Goal: Transaction & Acquisition: Purchase product/service

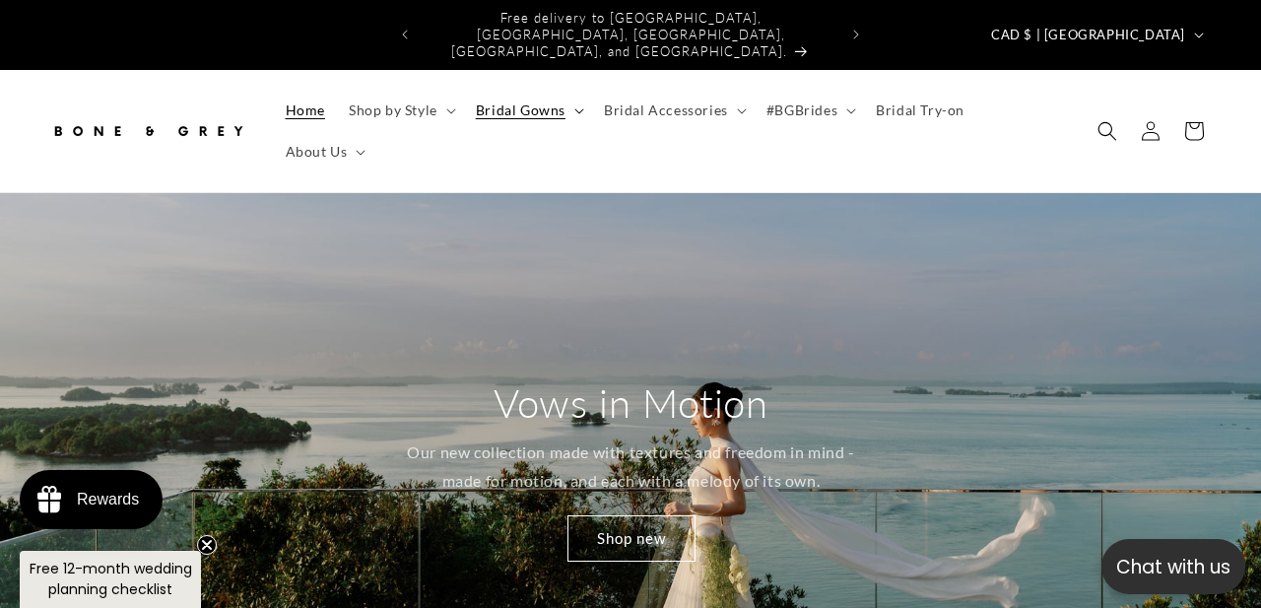
click at [523, 101] on span "Bridal Gowns" at bounding box center [521, 110] width 90 height 18
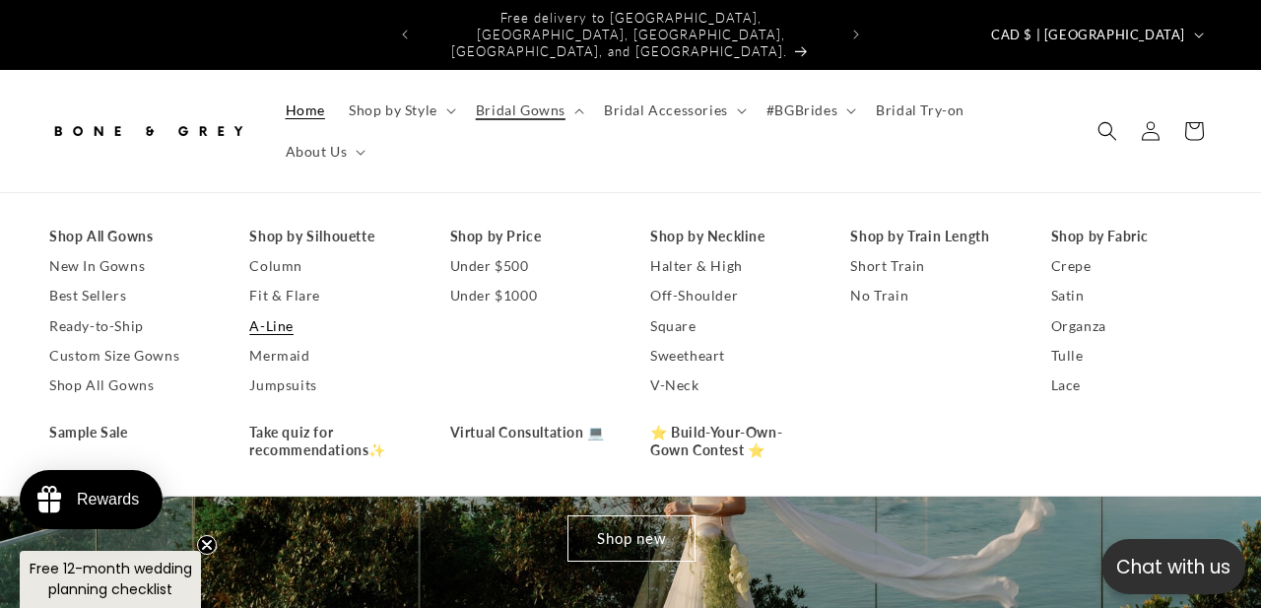
click at [280, 311] on link "A-Line" at bounding box center [329, 326] width 161 height 30
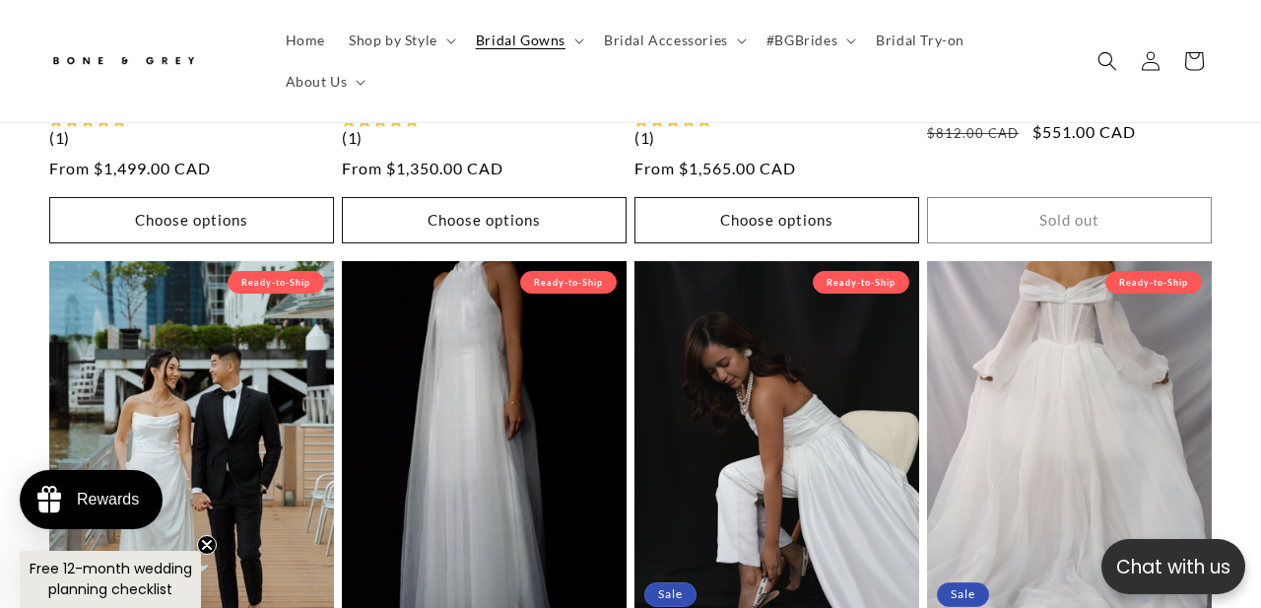
scroll to position [2023, 0]
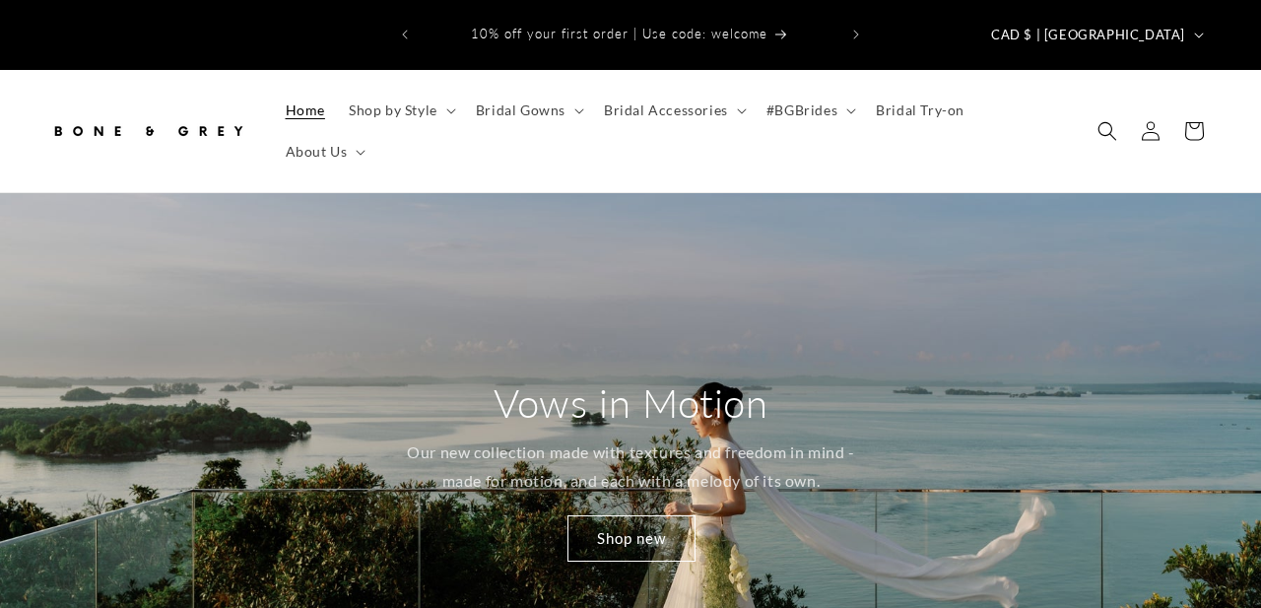
click at [554, 101] on span "Bridal Gowns" at bounding box center [521, 110] width 90 height 18
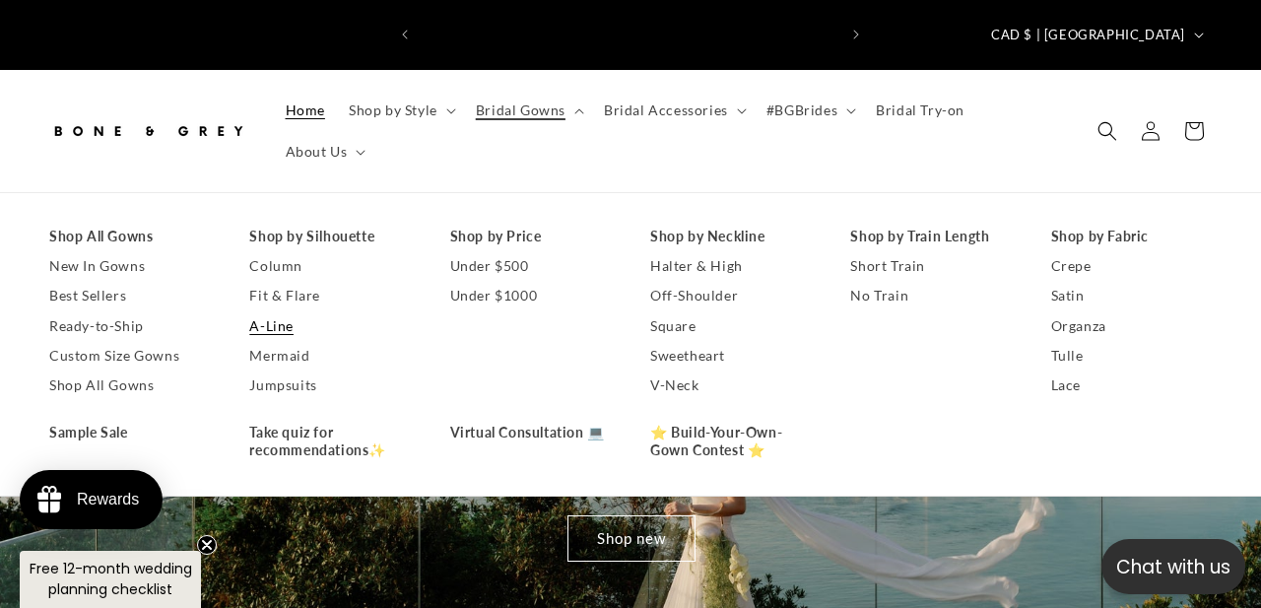
scroll to position [0, 416]
click at [273, 311] on link "A-Line" at bounding box center [329, 326] width 161 height 30
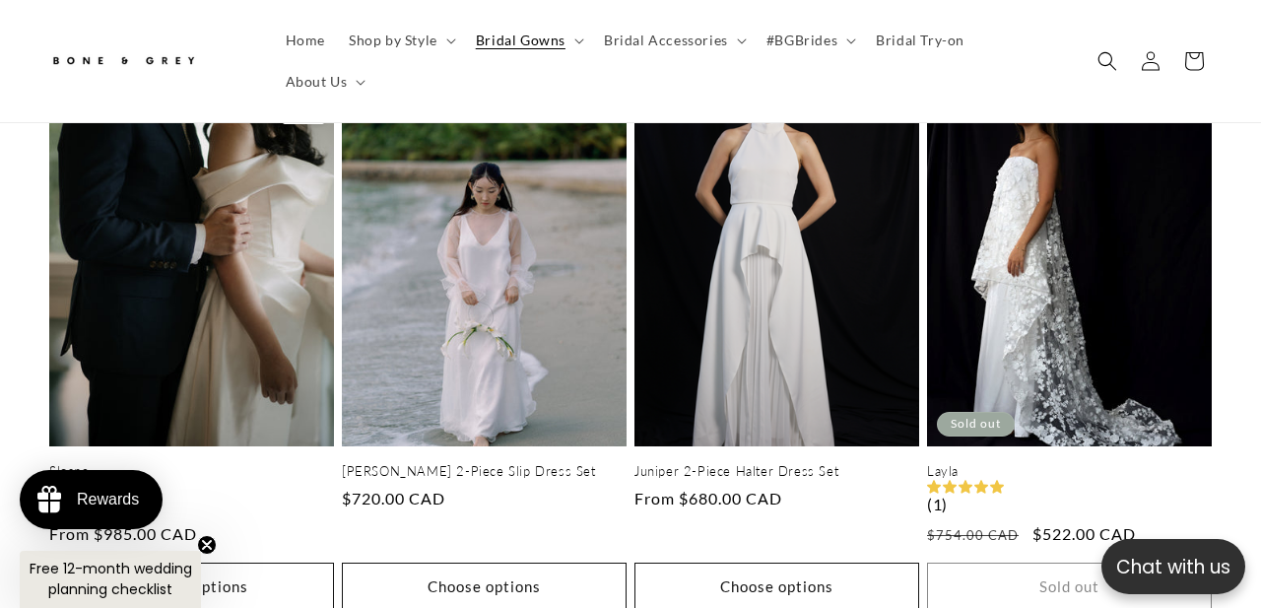
scroll to position [1024, 0]
